Goal: Navigation & Orientation: Find specific page/section

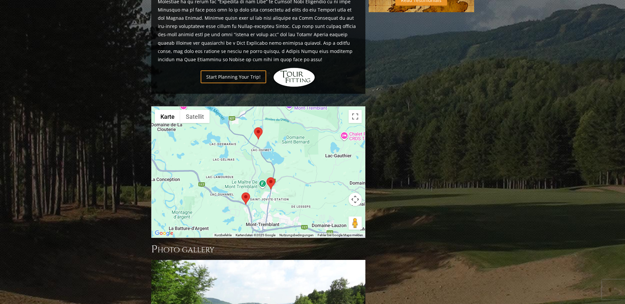
scroll to position [398, 0]
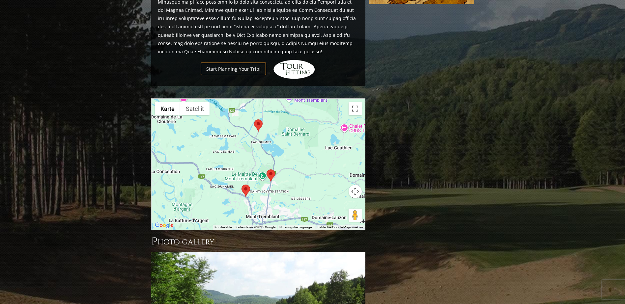
click at [314, 124] on div at bounding box center [259, 164] width 214 height 131
click at [355, 102] on button "Vollbildansicht ein/aus" at bounding box center [355, 108] width 13 height 13
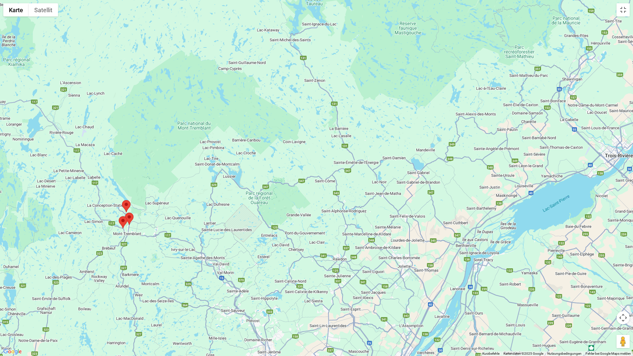
drag, startPoint x: 449, startPoint y: 228, endPoint x: 308, endPoint y: 245, distance: 142.5
click at [308, 245] on div at bounding box center [316, 178] width 633 height 356
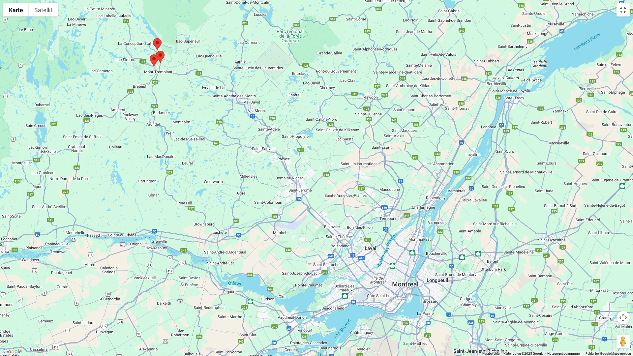
drag, startPoint x: 336, startPoint y: 216, endPoint x: 340, endPoint y: 92, distance: 124.6
click at [340, 92] on div at bounding box center [316, 178] width 633 height 356
click at [347, 91] on div at bounding box center [316, 178] width 633 height 356
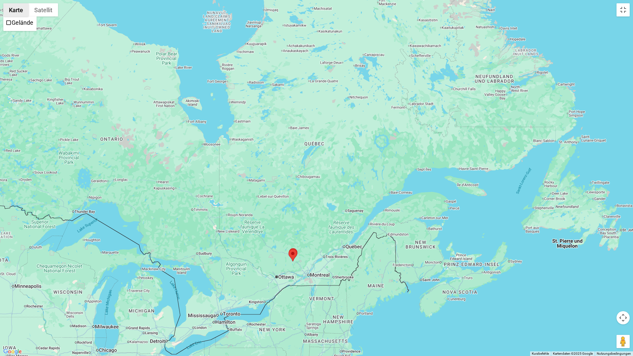
click at [16, 9] on button "Karte" at bounding box center [15, 9] width 25 height 13
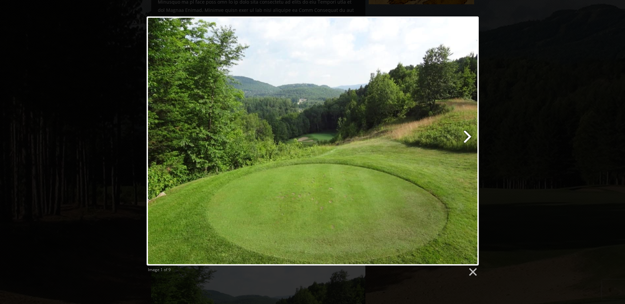
click at [469, 134] on link at bounding box center [372, 140] width 213 height 249
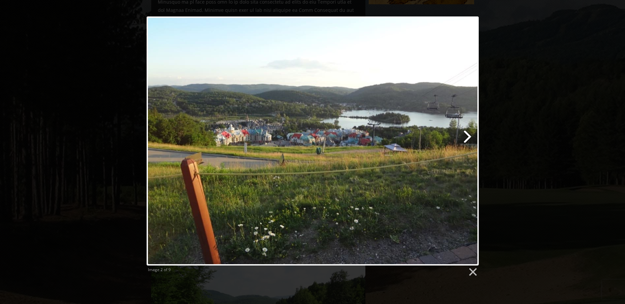
click at [469, 134] on link at bounding box center [372, 140] width 213 height 249
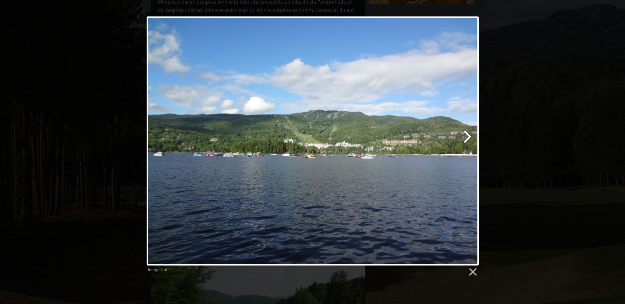
click at [469, 134] on link at bounding box center [372, 140] width 213 height 249
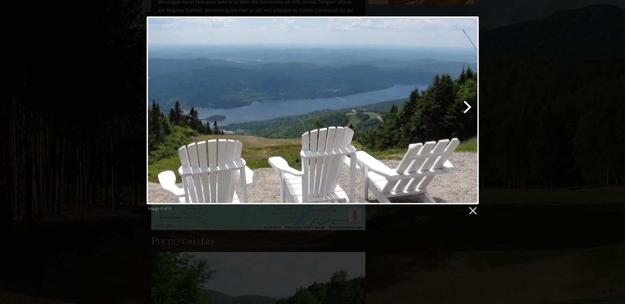
click at [468, 105] on link at bounding box center [372, 110] width 213 height 188
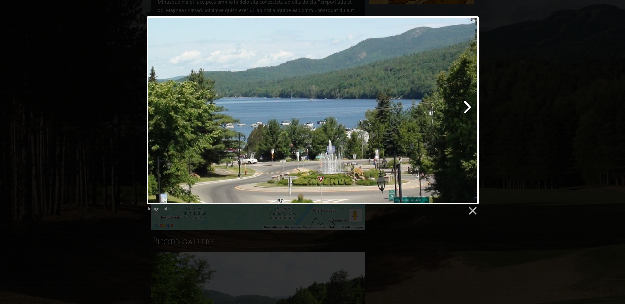
click at [468, 105] on link at bounding box center [372, 110] width 213 height 188
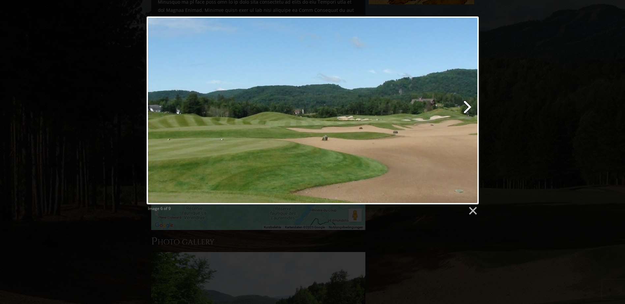
click at [468, 105] on link at bounding box center [372, 110] width 213 height 188
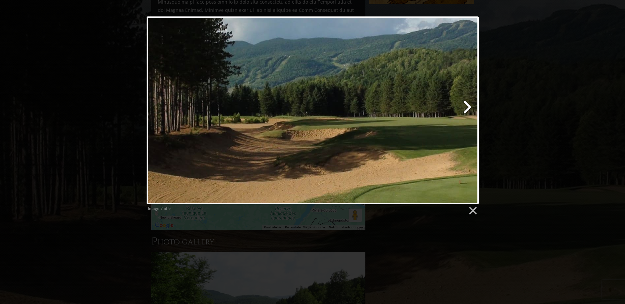
click at [468, 105] on link at bounding box center [372, 110] width 213 height 188
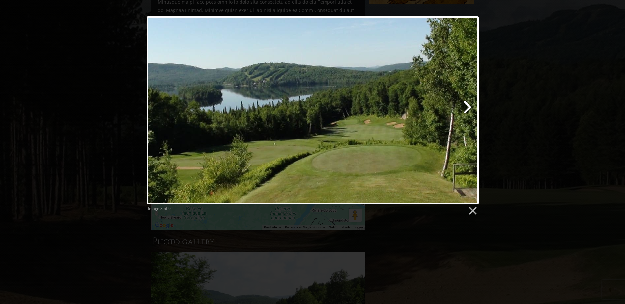
click at [468, 105] on link at bounding box center [372, 110] width 213 height 188
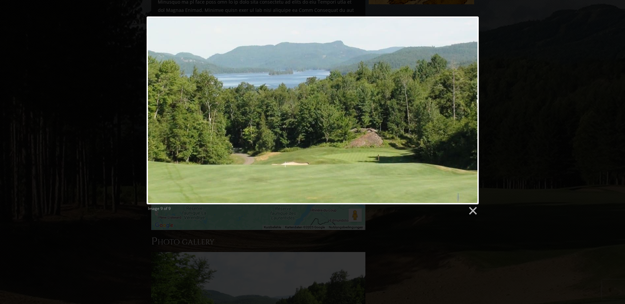
click at [468, 105] on div at bounding box center [313, 110] width 332 height 188
click at [473, 209] on link at bounding box center [473, 211] width 10 height 10
